Goal: Transaction & Acquisition: Purchase product/service

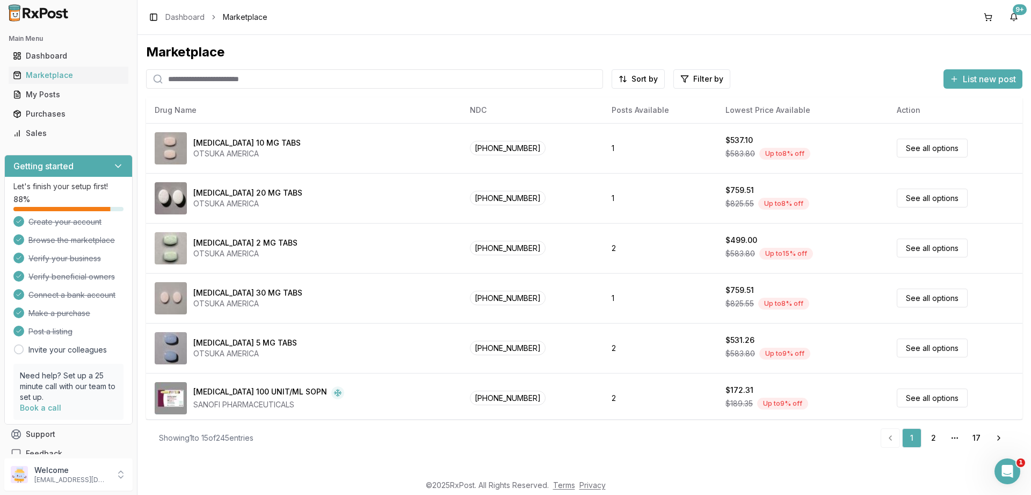
paste input "**********"
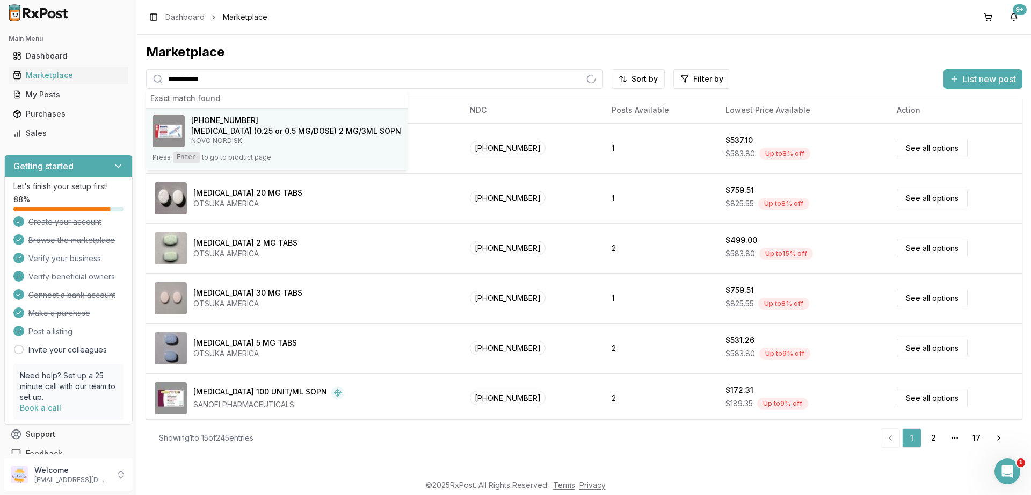
type input "**********"
click at [212, 127] on h4 "[MEDICAL_DATA] (0.25 or 0.5 MG/DOSE) 2 MG/3ML SOPN" at bounding box center [296, 131] width 210 height 11
click at [191, 148] on button "[PHONE_NUMBER] [MEDICAL_DATA] (0.25 or 0.5 MG/DOSE) 2 MG/3ML SOPN NOVO NORDISK …" at bounding box center [277, 138] width 262 height 61
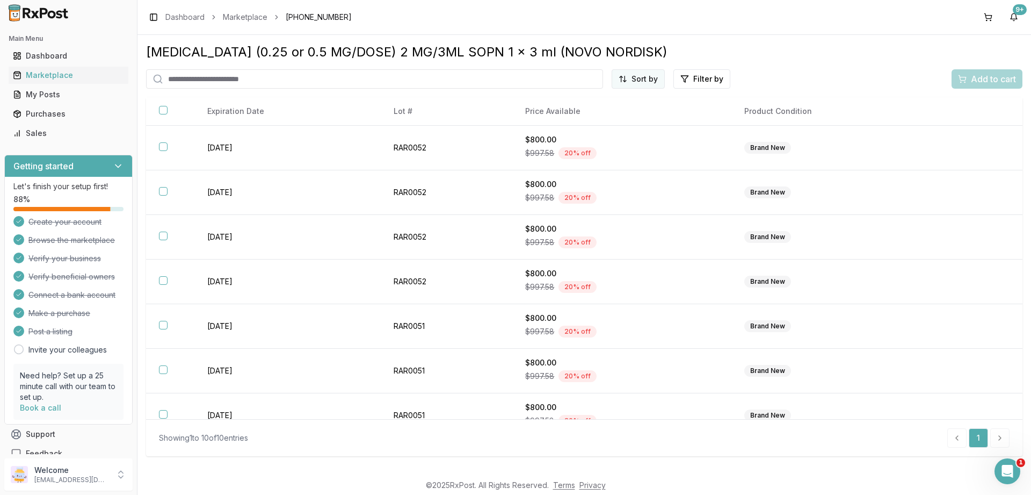
click at [637, 75] on html "Main Menu Dashboard Marketplace My Posts Purchases Sales Getting started Let's …" at bounding box center [515, 247] width 1031 height 495
click at [603, 120] on div "Price (Low to High)" at bounding box center [612, 119] width 102 height 17
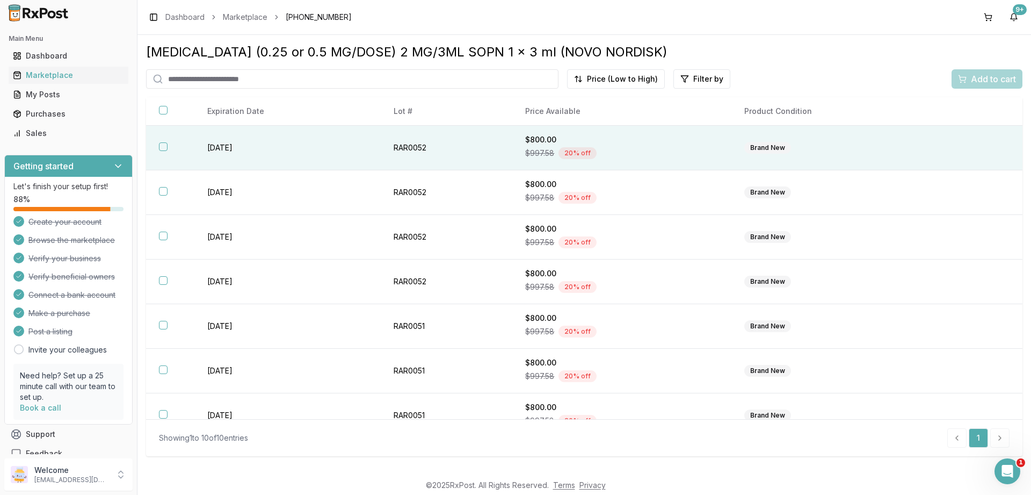
click at [166, 149] on button "button" at bounding box center [163, 146] width 9 height 9
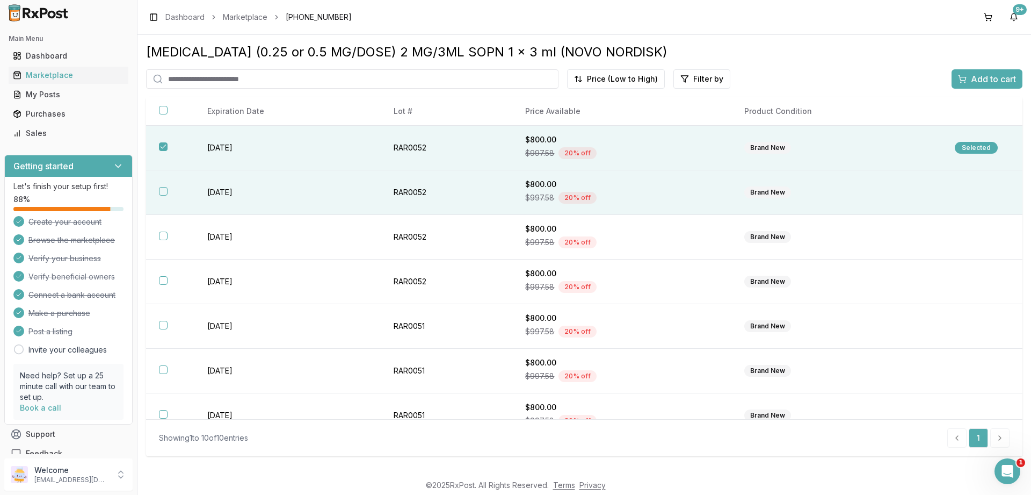
click at [163, 191] on button "button" at bounding box center [163, 191] width 9 height 9
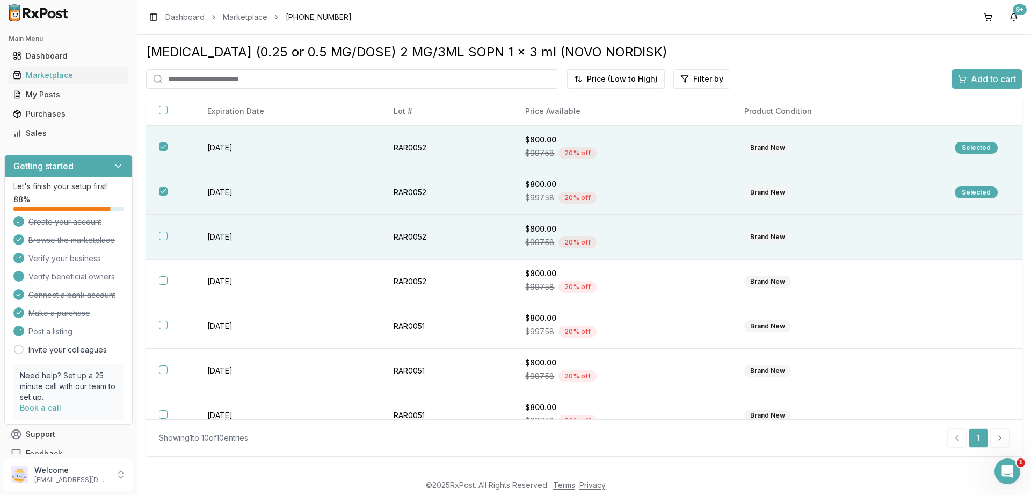
click at [163, 235] on button "button" at bounding box center [163, 235] width 9 height 9
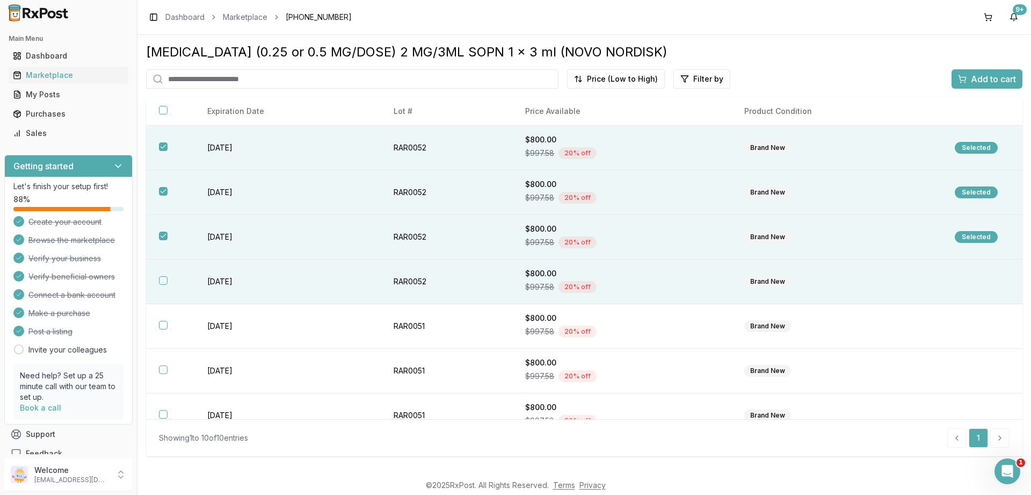
click at [159, 278] on button "button" at bounding box center [163, 280] width 9 height 9
click at [999, 79] on span "Add to cart" at bounding box center [993, 78] width 45 height 13
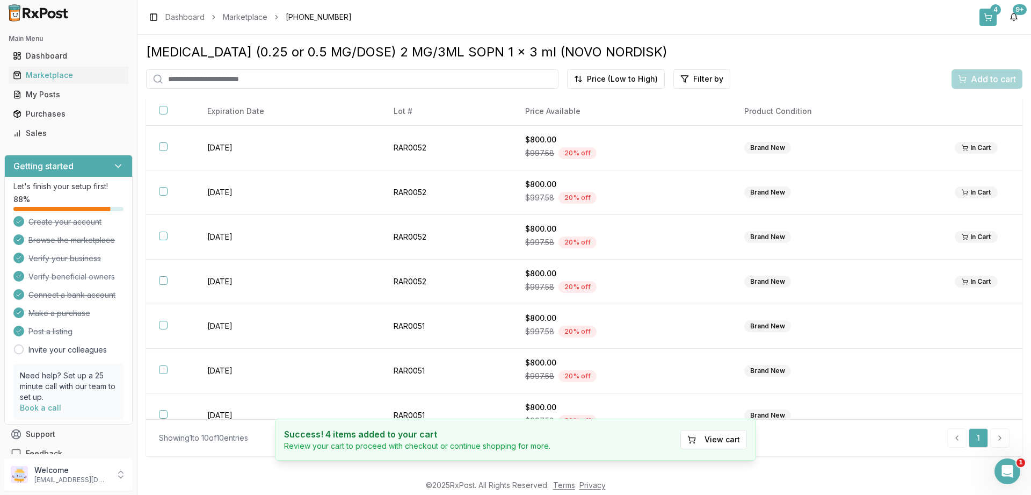
click at [993, 17] on button "4" at bounding box center [988, 17] width 17 height 17
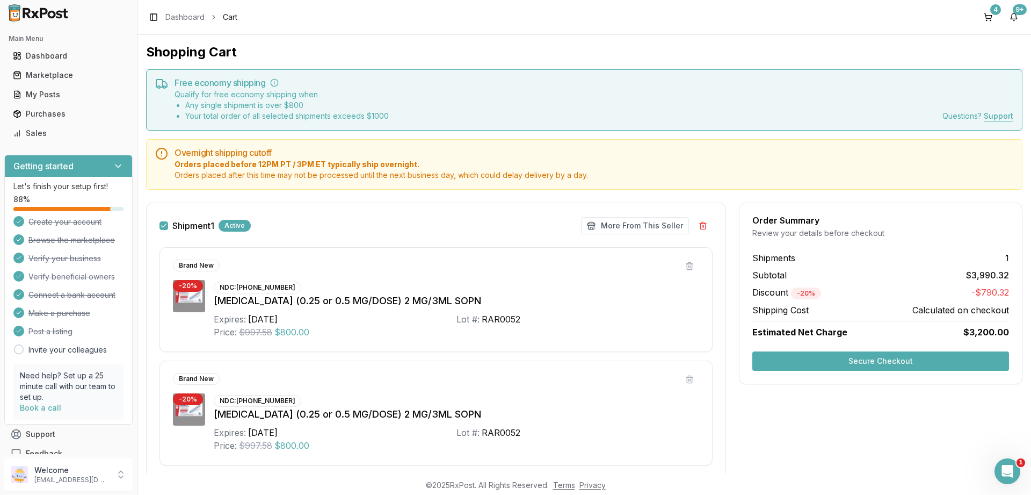
click at [811, 365] on button "Secure Checkout" at bounding box center [880, 360] width 257 height 19
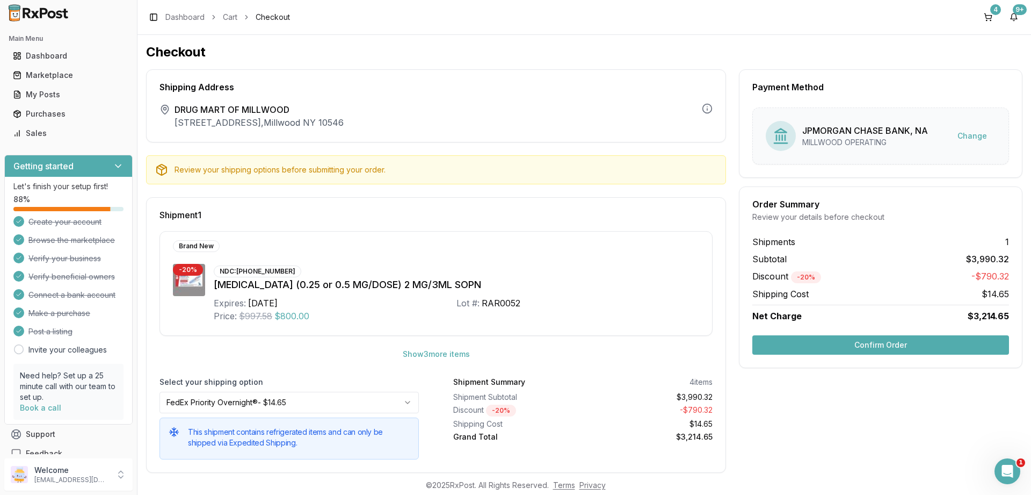
click at [895, 347] on button "Confirm Order" at bounding box center [880, 344] width 257 height 19
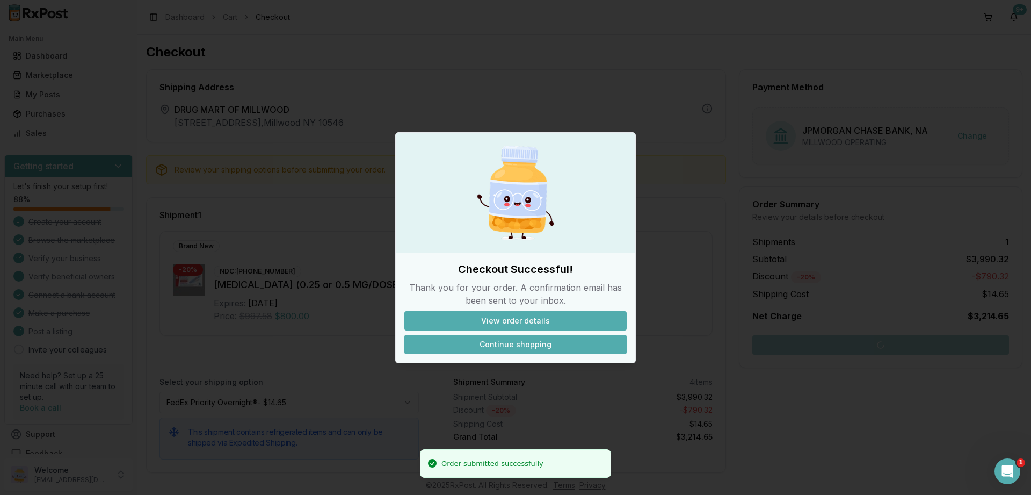
click at [491, 343] on button "Continue shopping" at bounding box center [515, 344] width 222 height 19
